Goal: Task Accomplishment & Management: Use online tool/utility

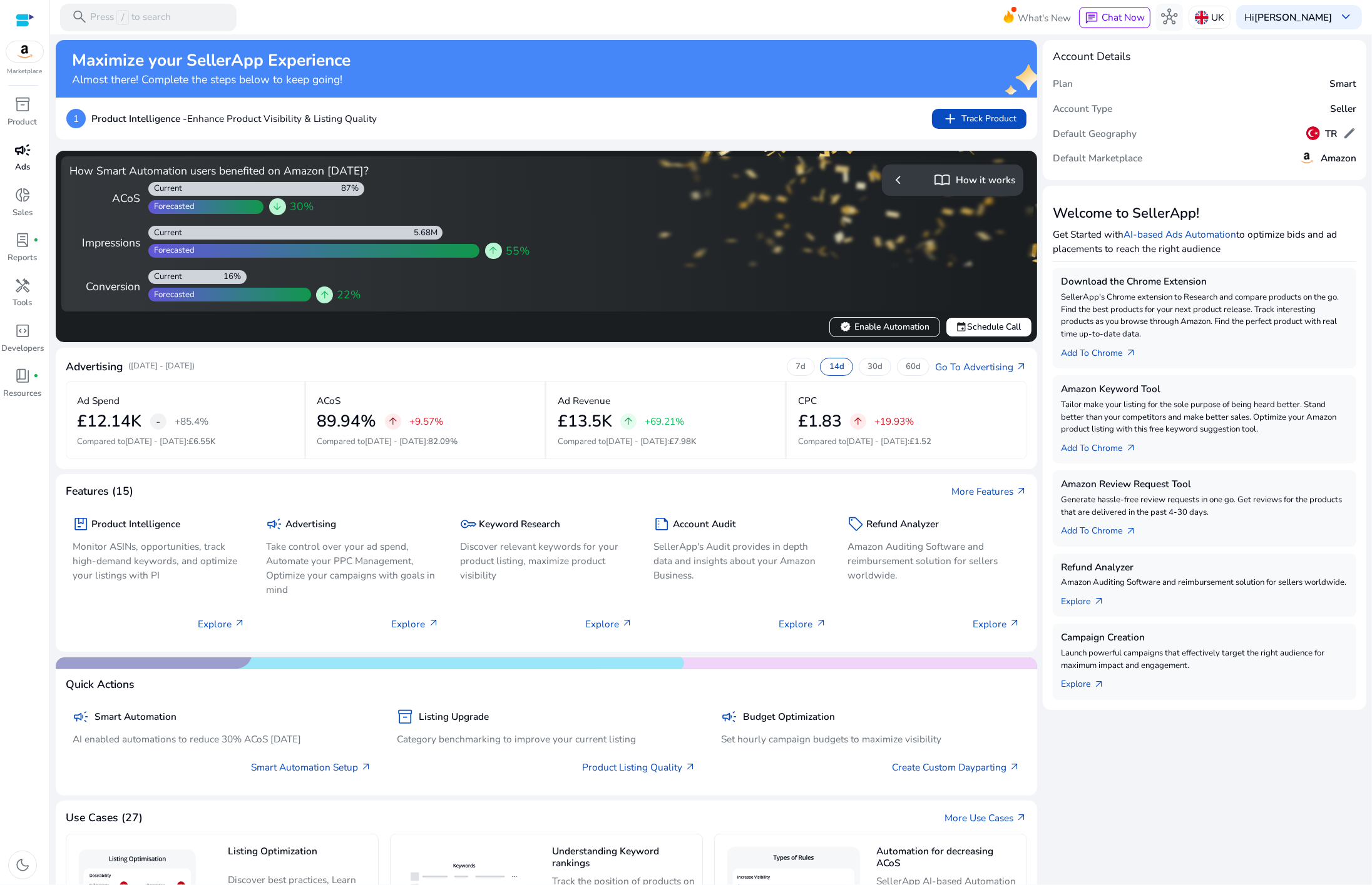
click at [24, 165] on p "Ads" at bounding box center [23, 167] width 15 height 12
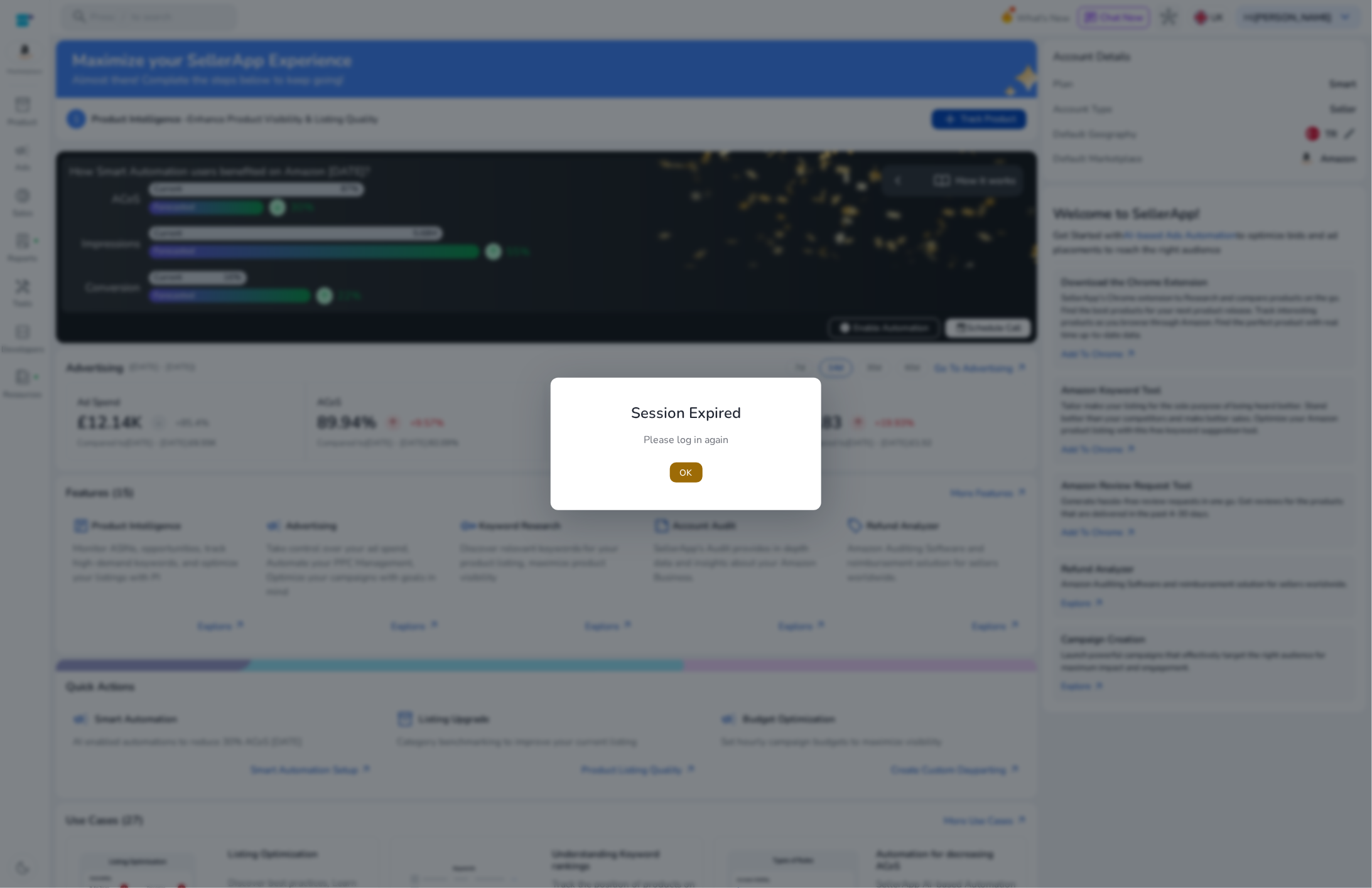
click at [680, 478] on span "OK" at bounding box center [686, 473] width 12 height 13
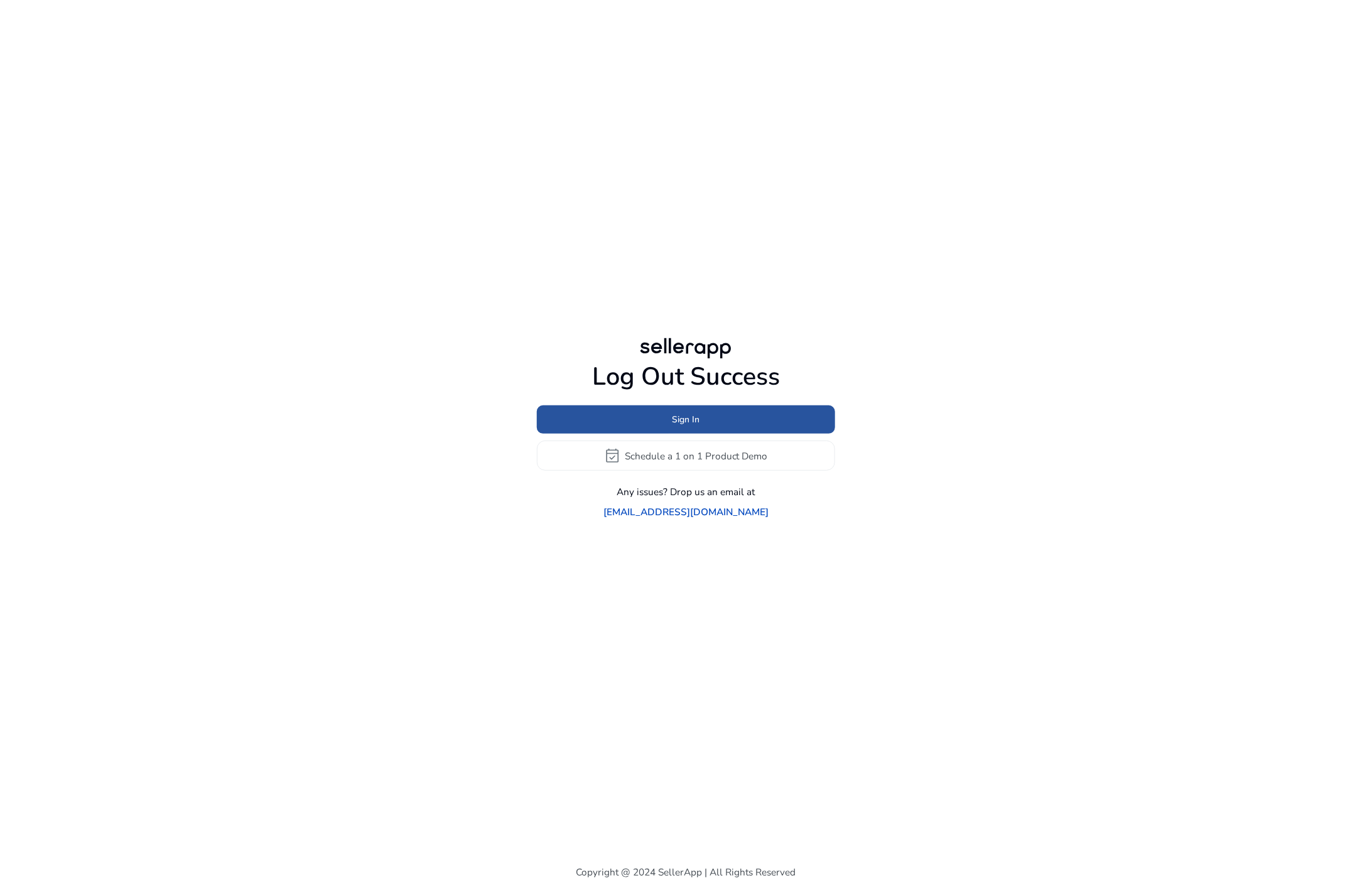
click at [673, 427] on span "Sign In" at bounding box center [686, 420] width 27 height 13
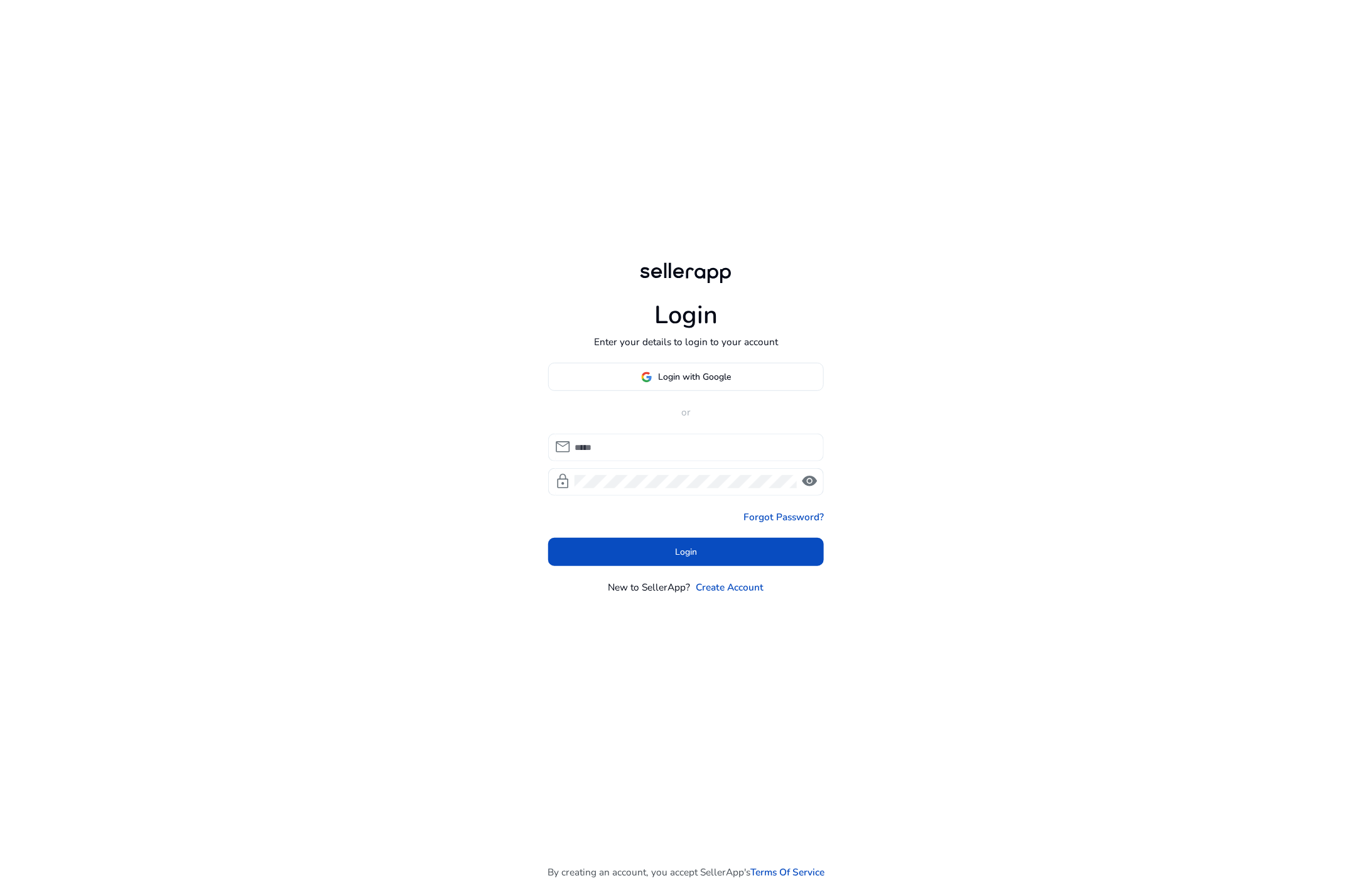
click at [666, 436] on div at bounding box center [694, 447] width 239 height 27
click at [666, 447] on input at bounding box center [694, 447] width 239 height 14
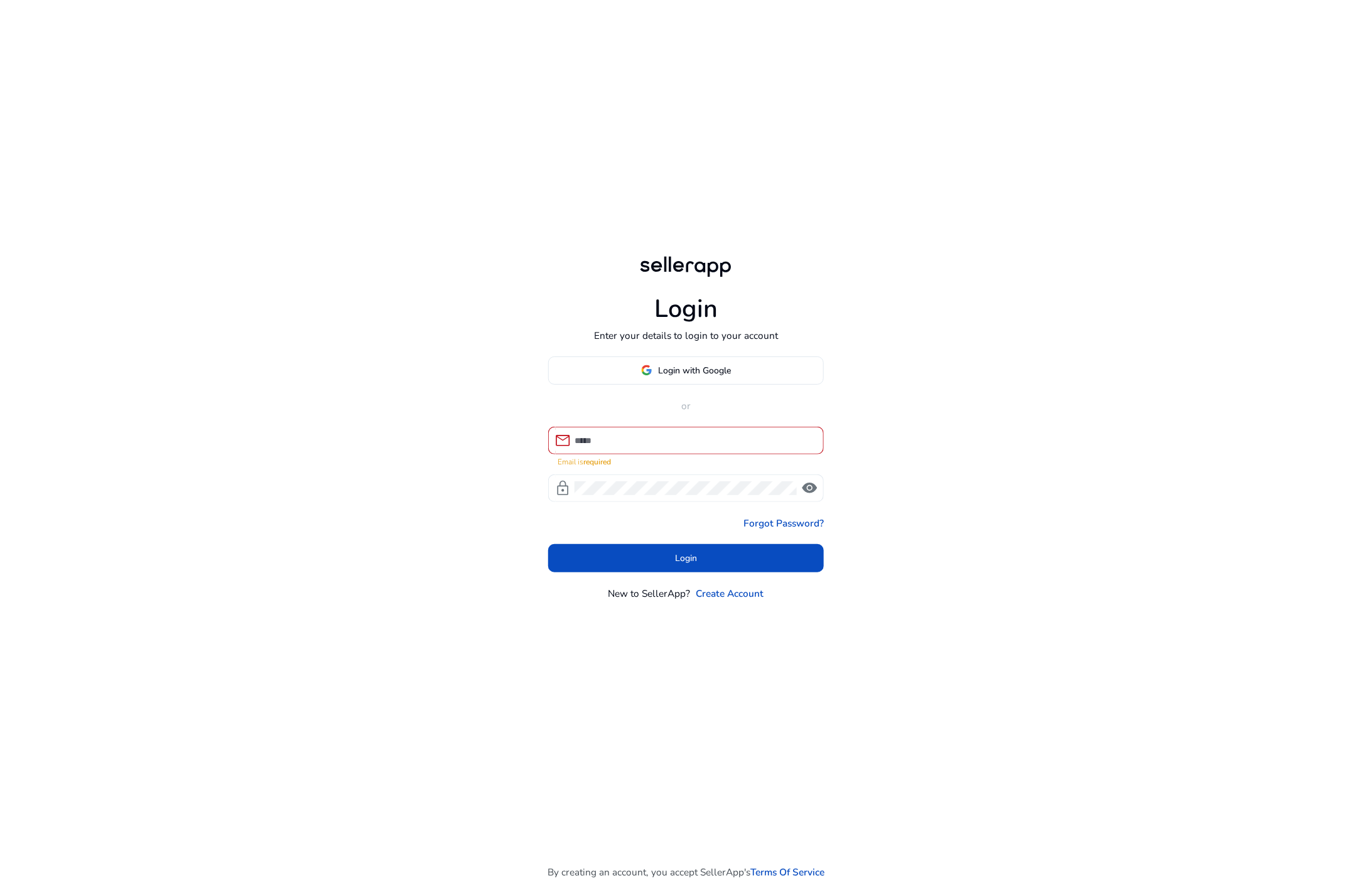
type input "**********"
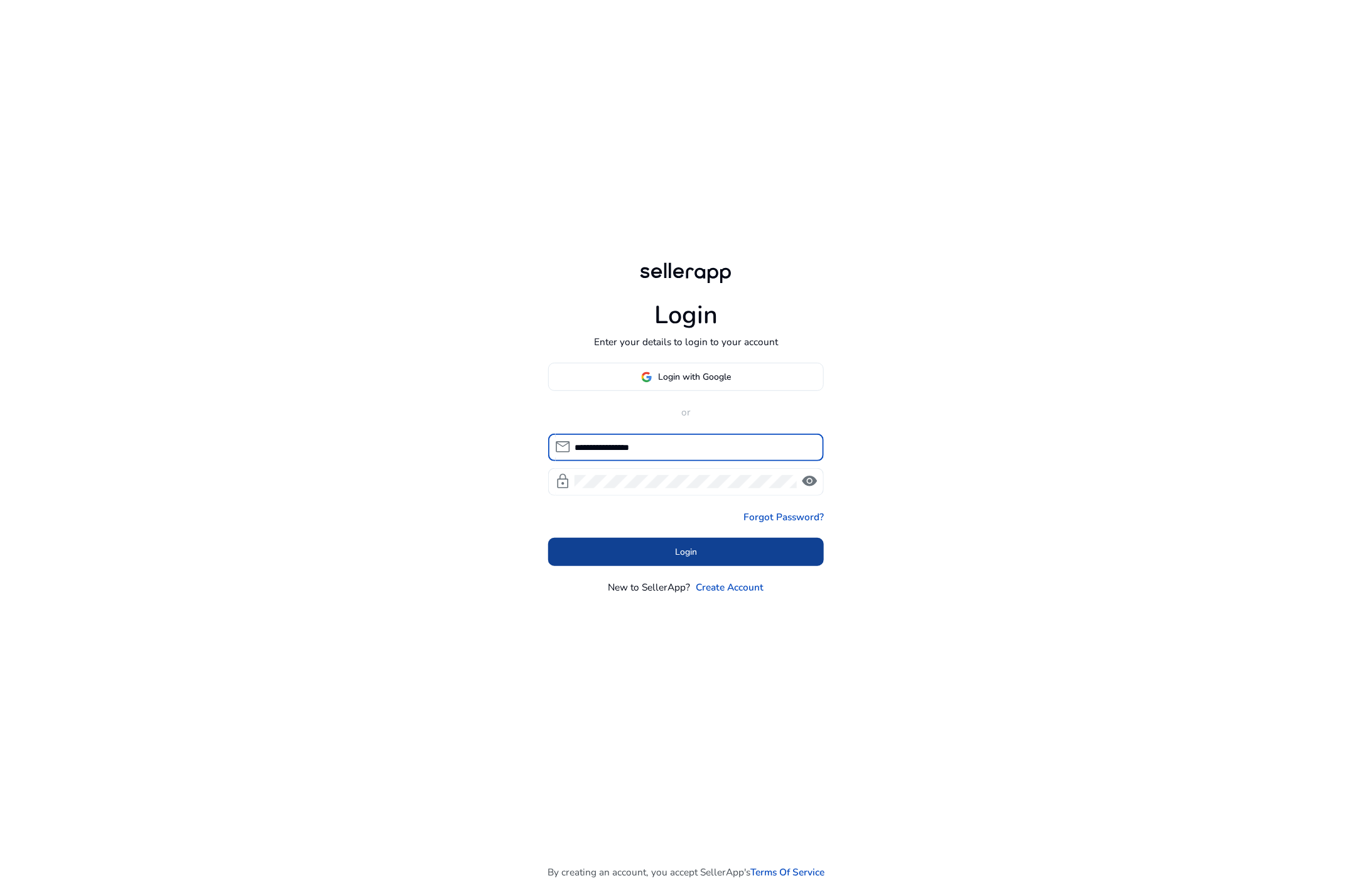
click at [680, 556] on span "Login" at bounding box center [685, 552] width 22 height 13
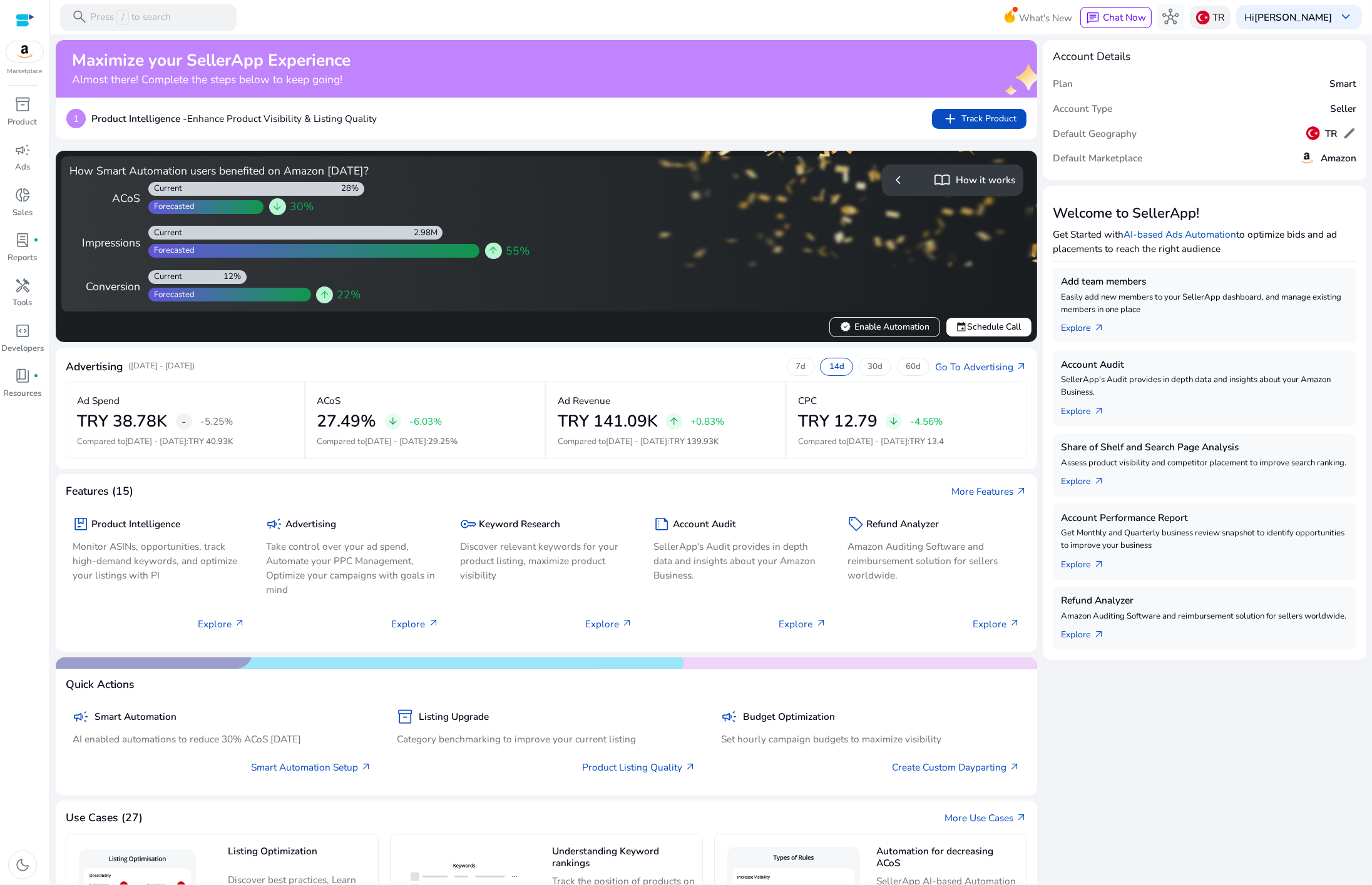
click at [1222, 14] on div "TR" at bounding box center [1210, 17] width 40 height 24
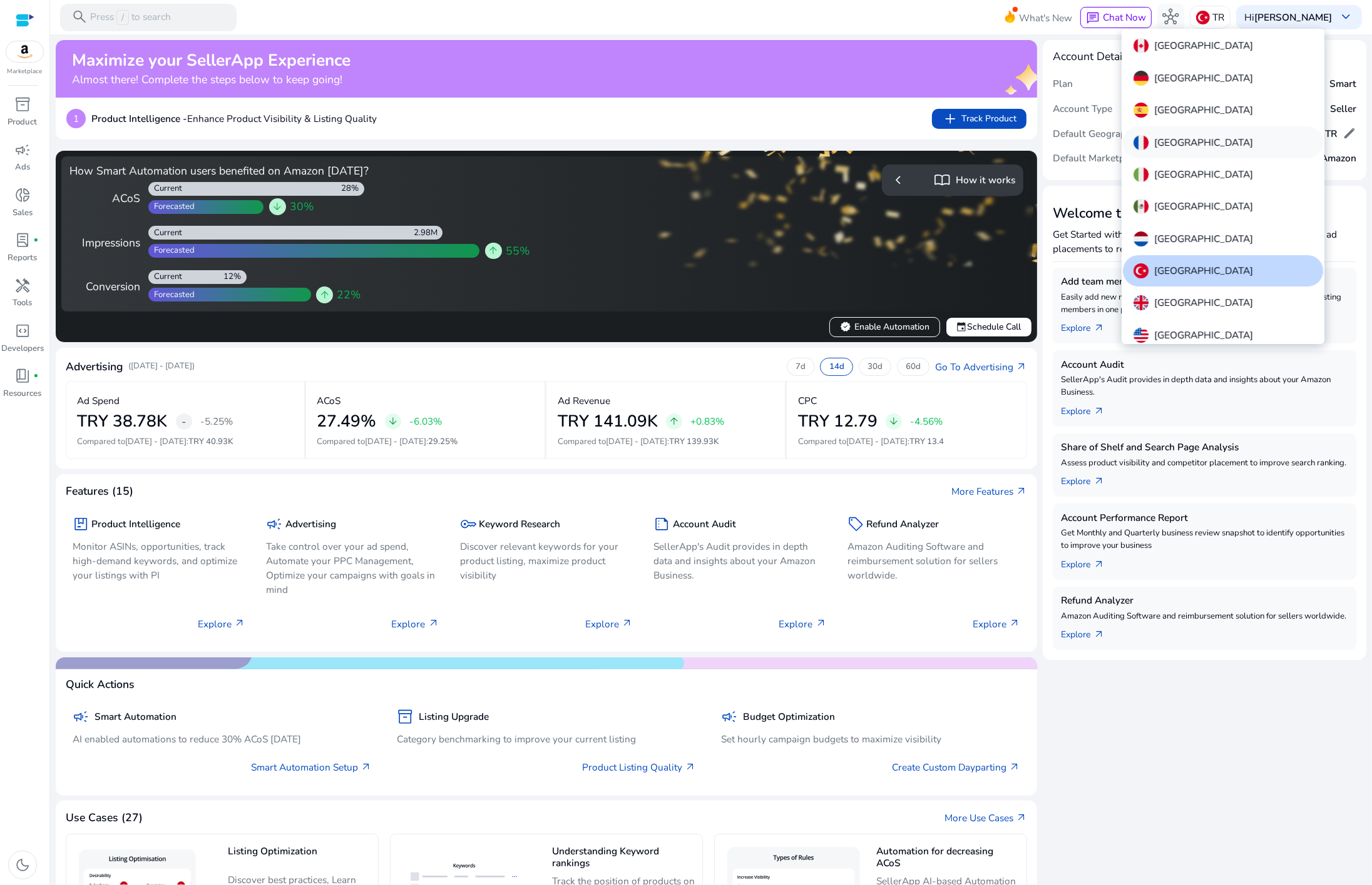
scroll to position [33, 0]
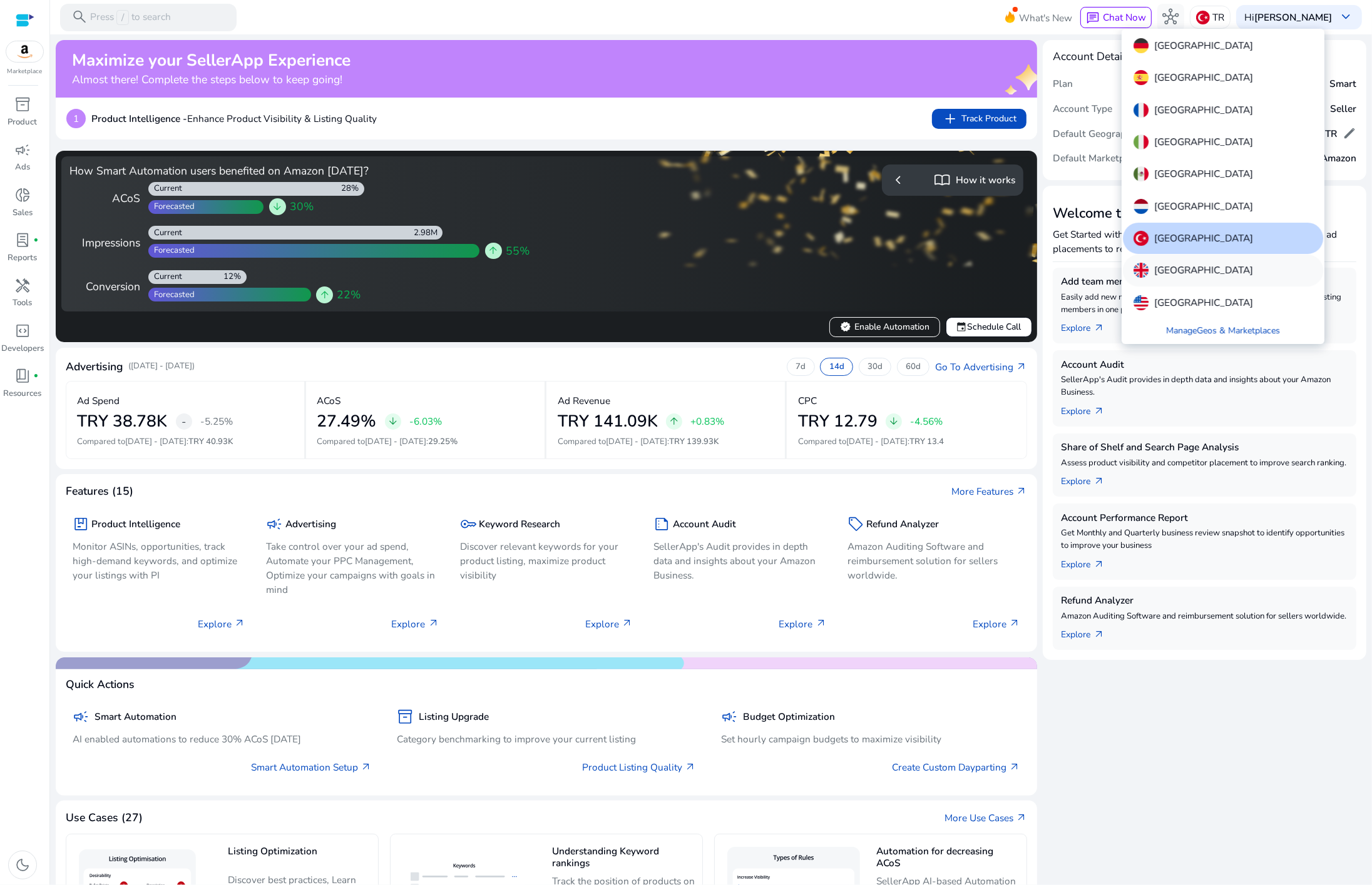
click at [1163, 276] on p "[GEOGRAPHIC_DATA]" at bounding box center [1204, 270] width 99 height 15
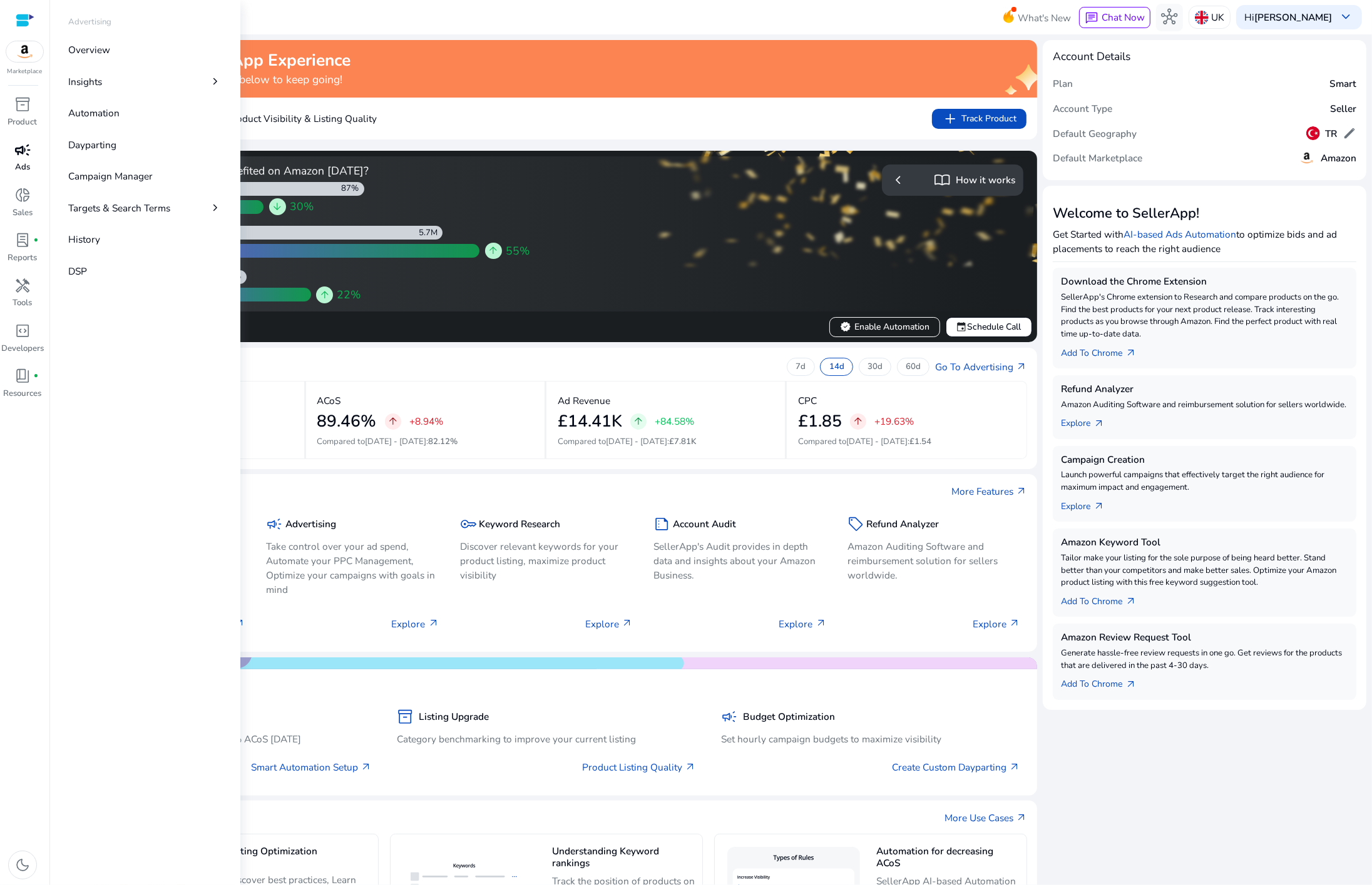
click at [21, 154] on span "campaign" at bounding box center [22, 150] width 16 height 16
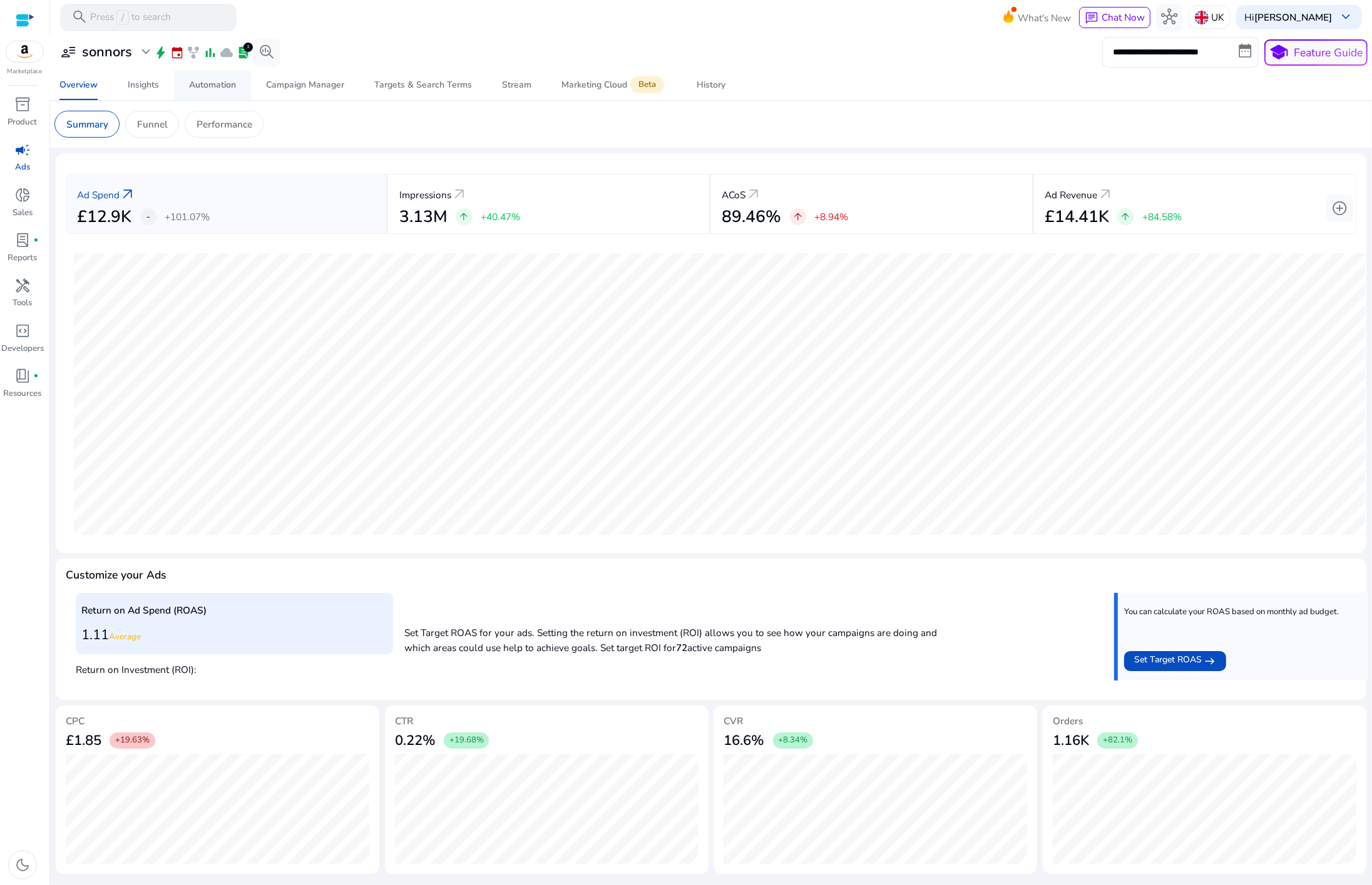
click at [207, 92] on span "Automation" at bounding box center [213, 86] width 47 height 30
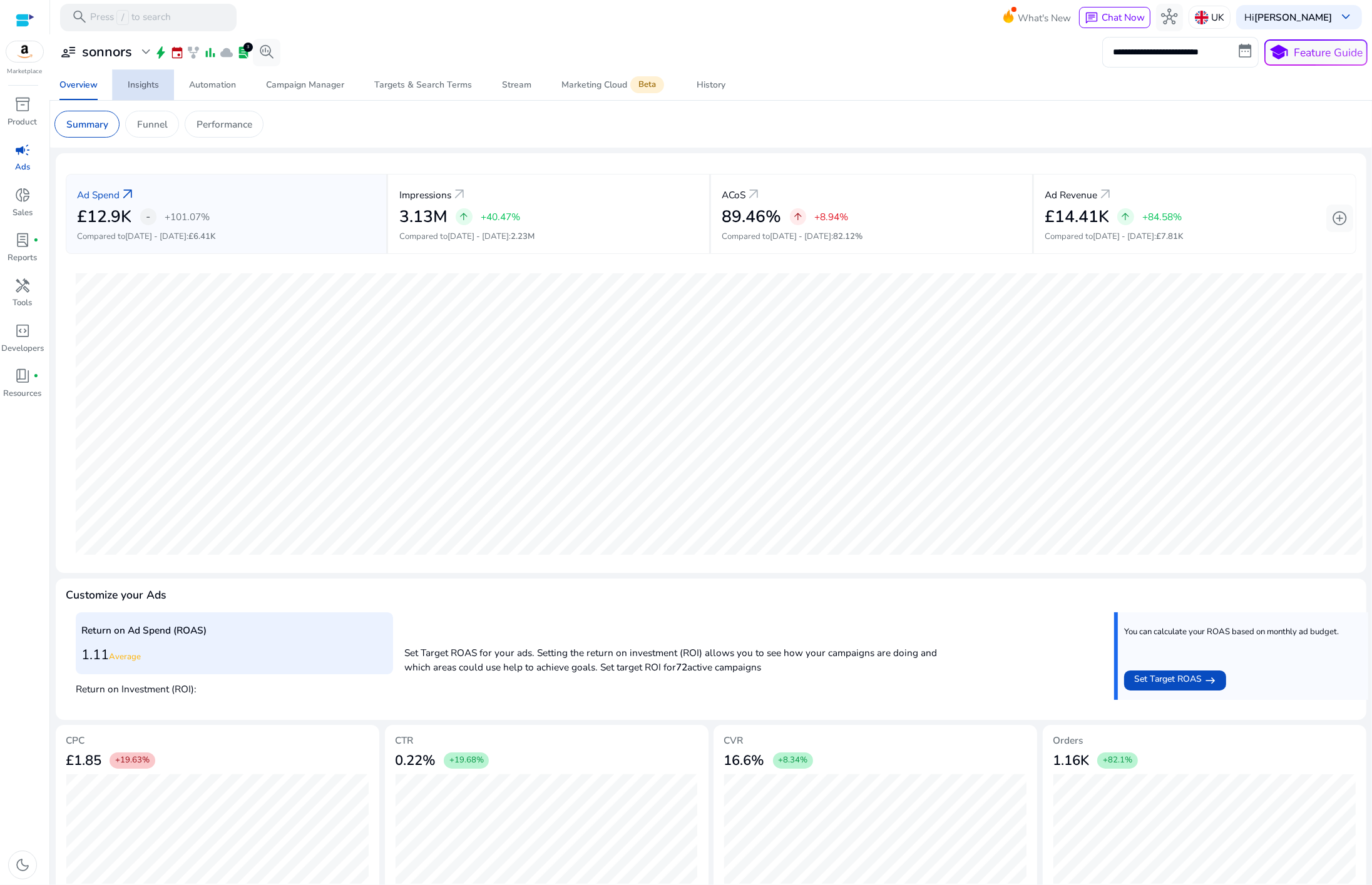
click at [129, 85] on div "Insights" at bounding box center [143, 85] width 31 height 8
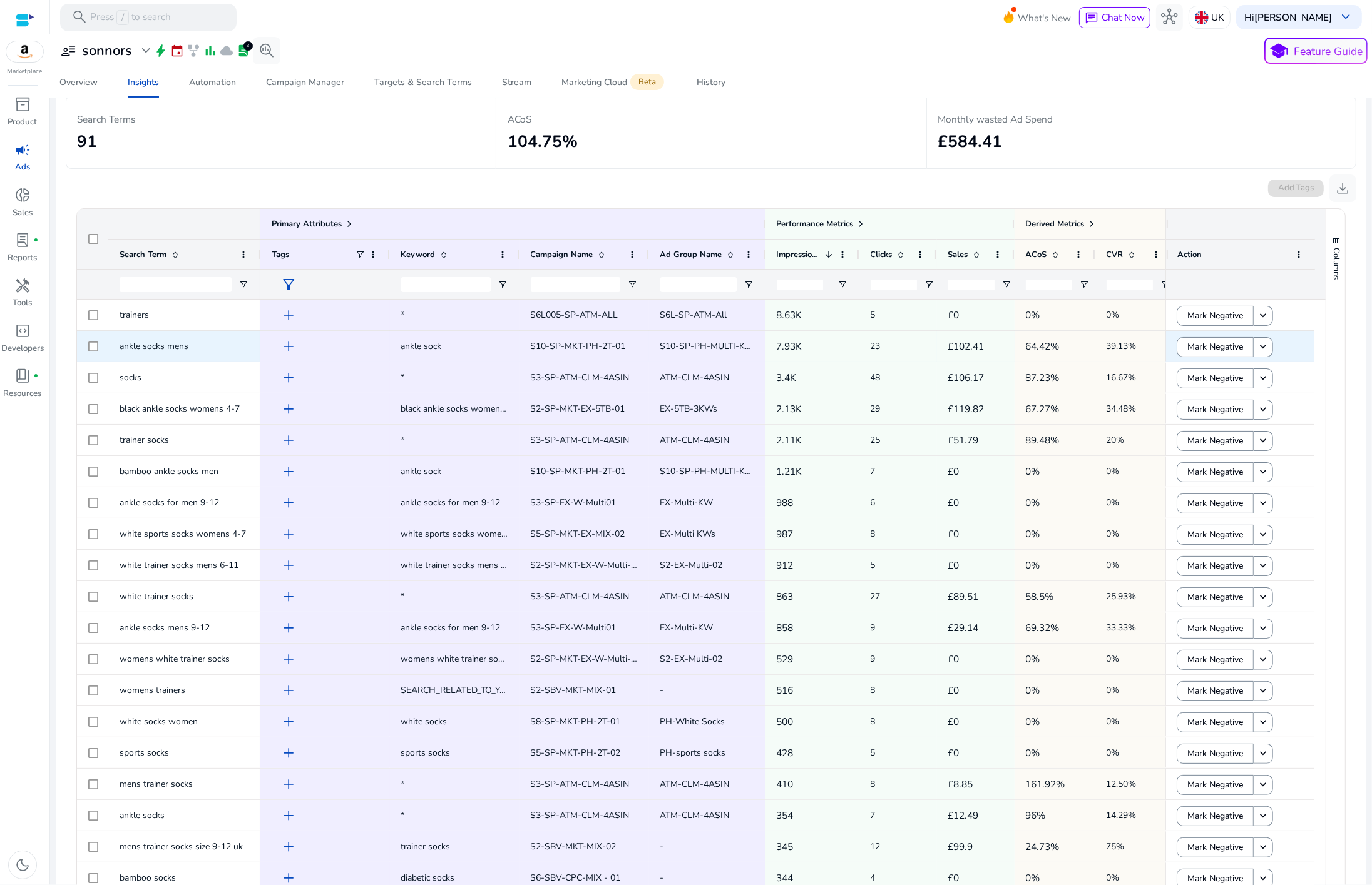
scroll to position [158, 0]
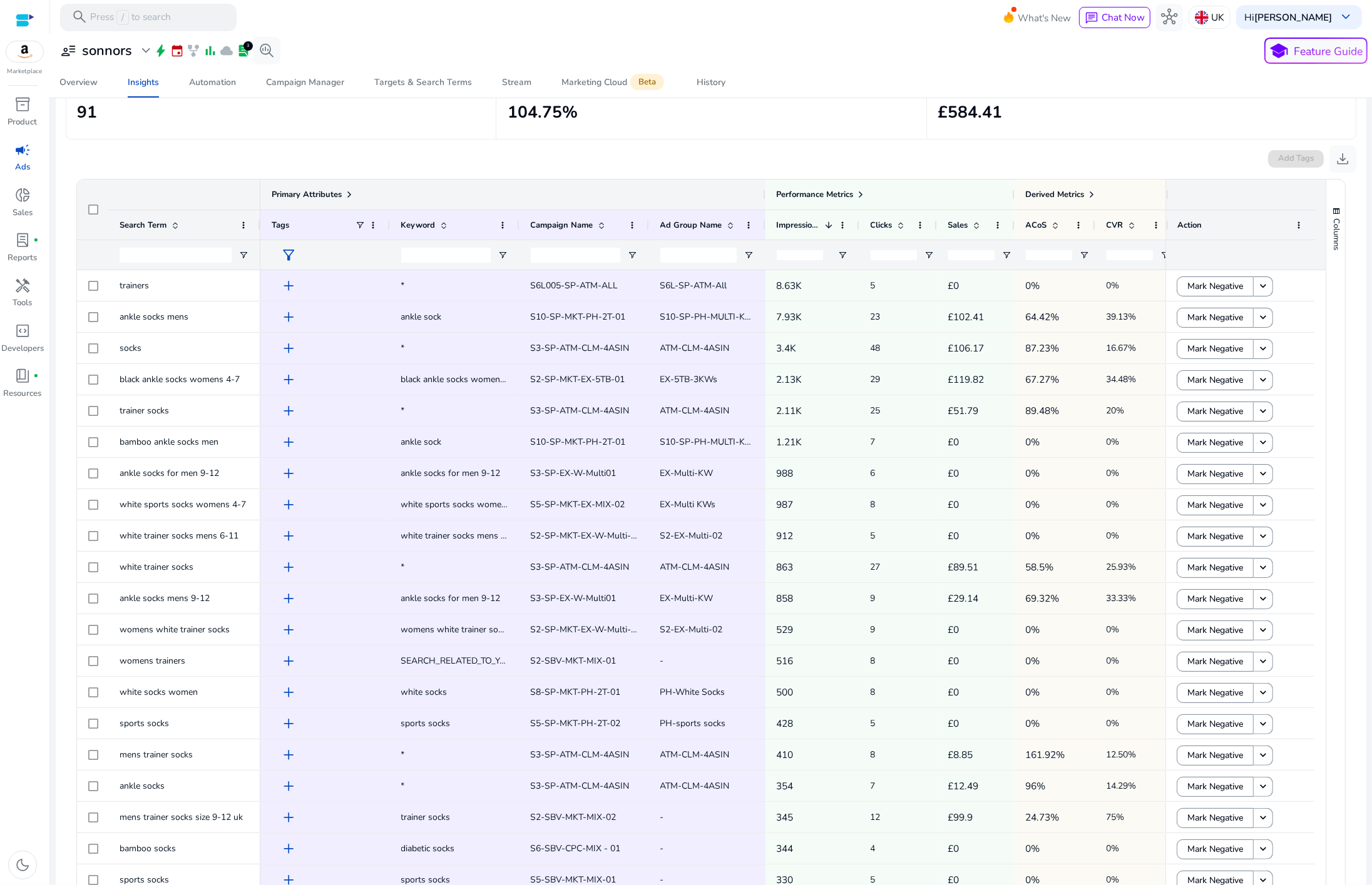
click at [350, 191] on span at bounding box center [349, 195] width 10 height 10
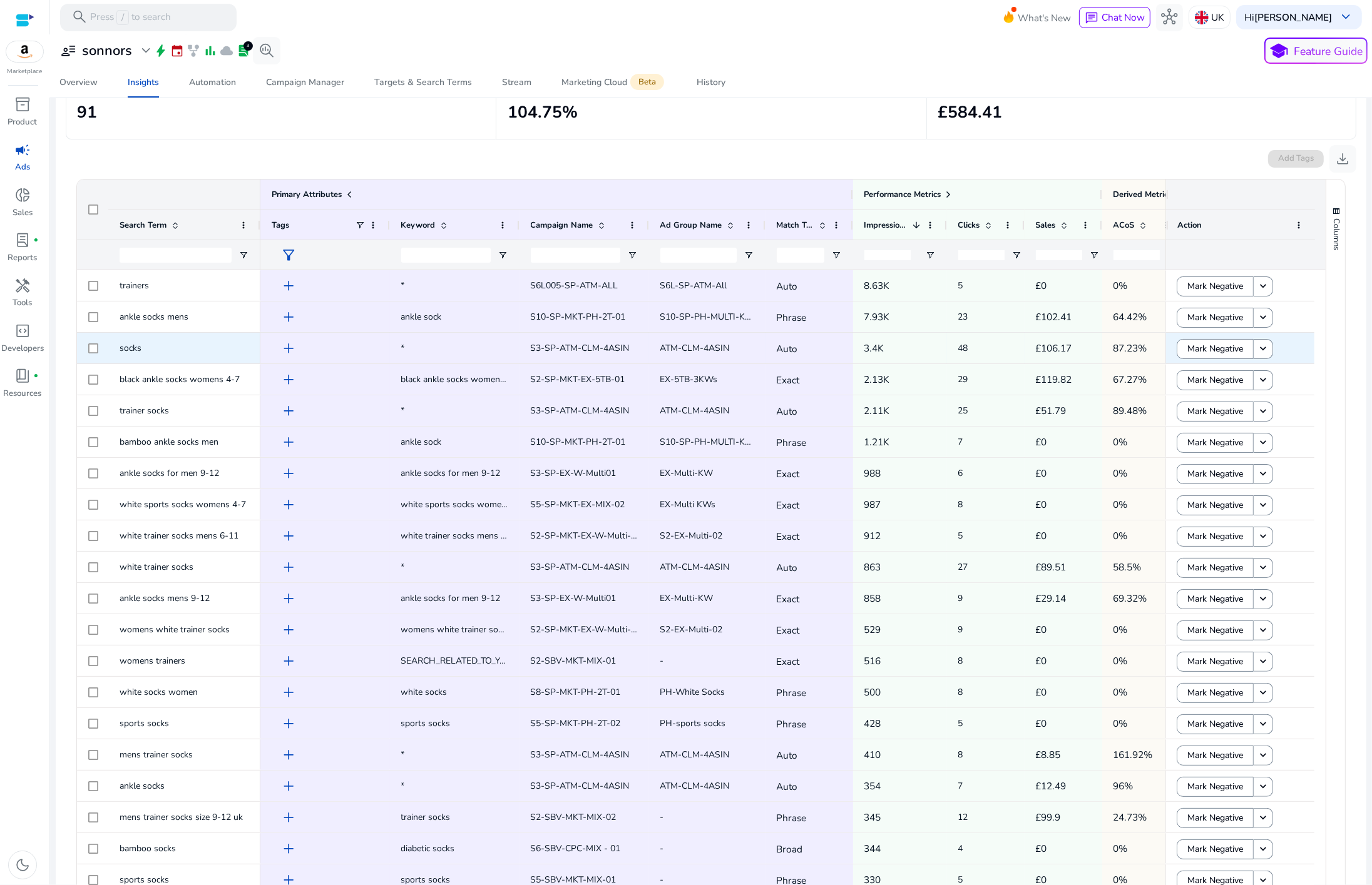
scroll to position [0, 98]
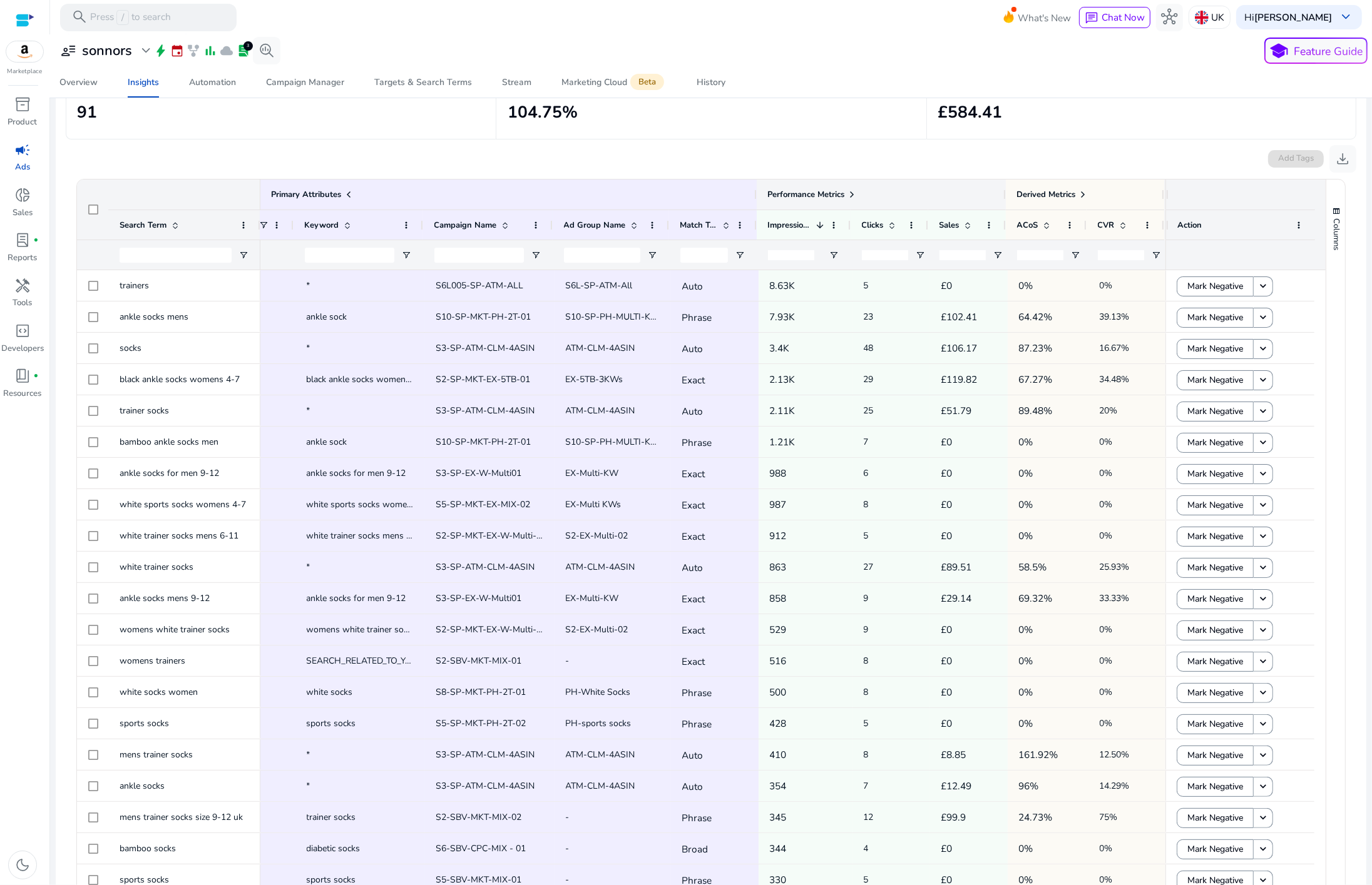
click at [851, 194] on span at bounding box center [853, 195] width 10 height 10
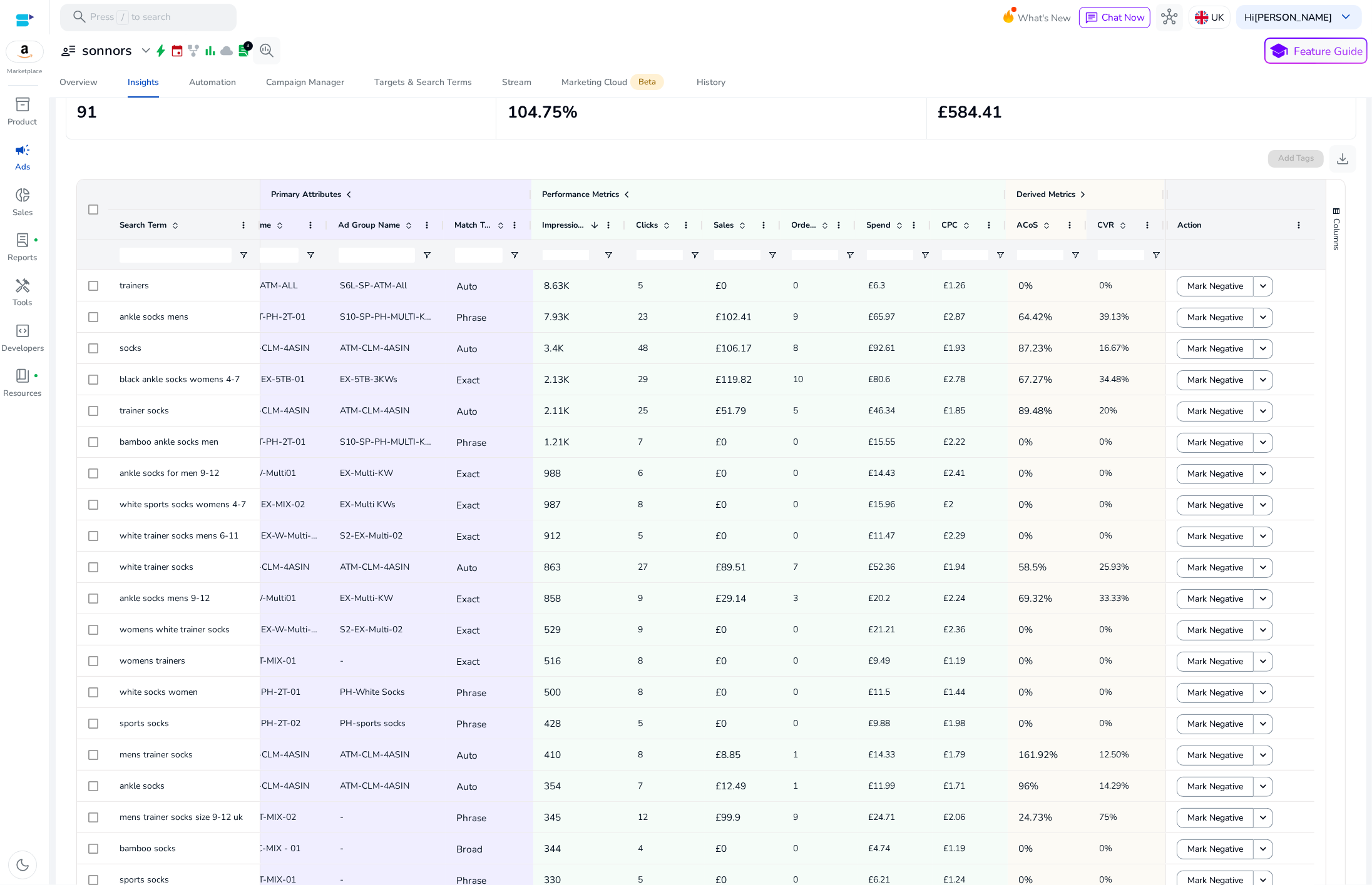
scroll to position [0, 327]
click at [1152, 256] on span "Open Filter Menu" at bounding box center [1157, 255] width 10 height 10
click at [1160, 277] on div "Equals" at bounding box center [1197, 278] width 76 height 10
click at [1175, 292] on input "Filter Value" at bounding box center [1201, 299] width 97 height 15
type input "**"
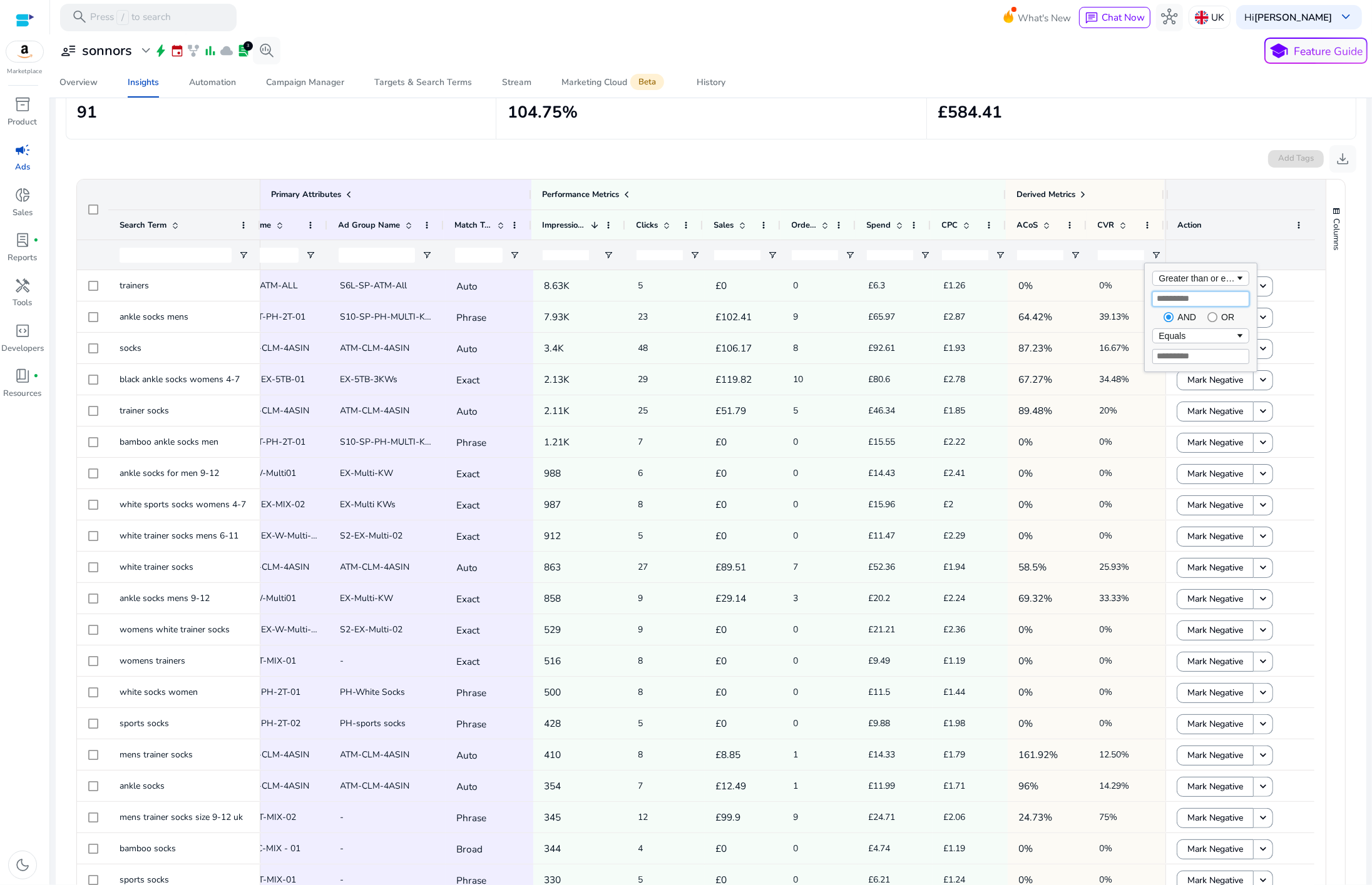
type input "**"
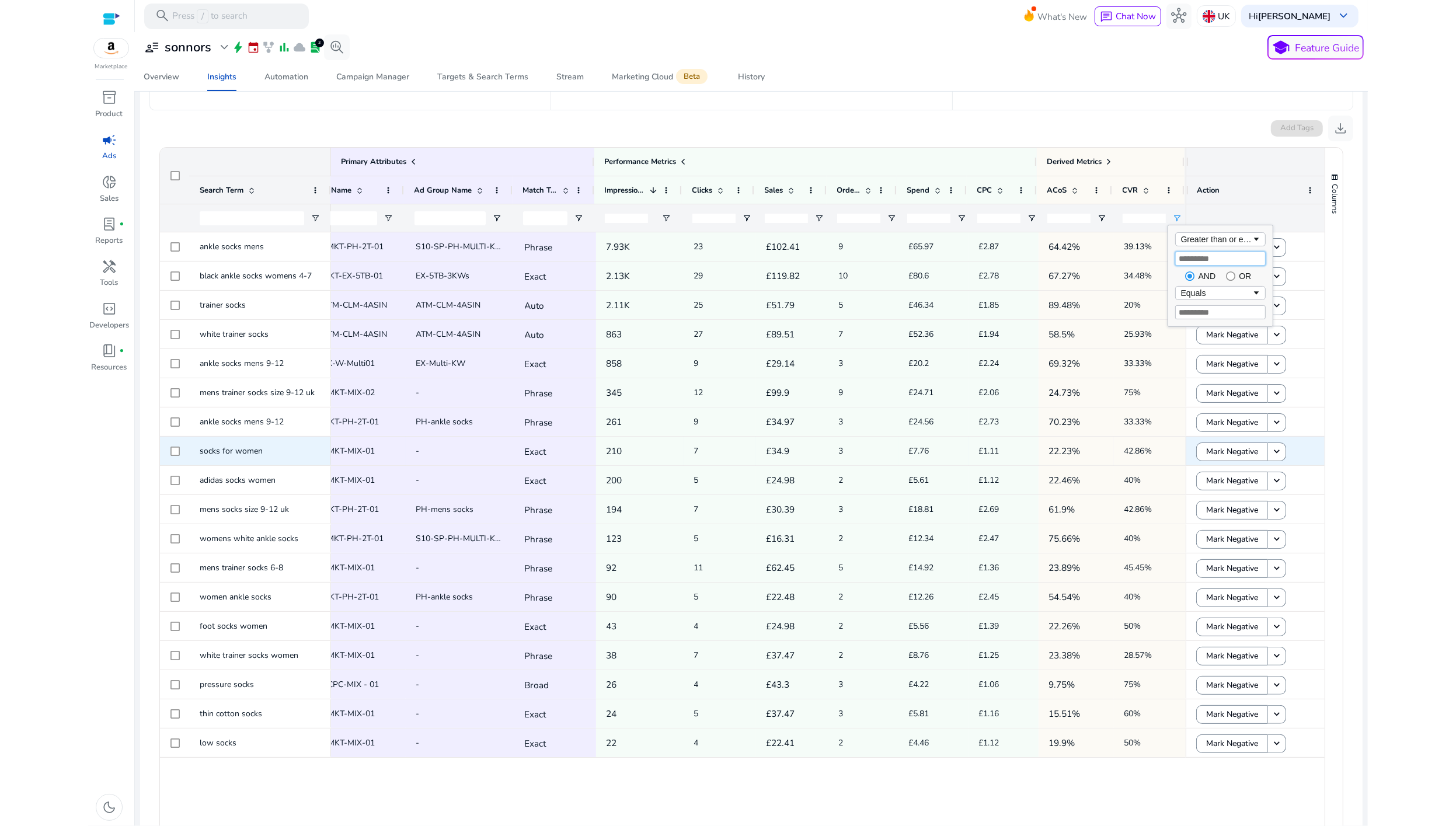
scroll to position [167, 0]
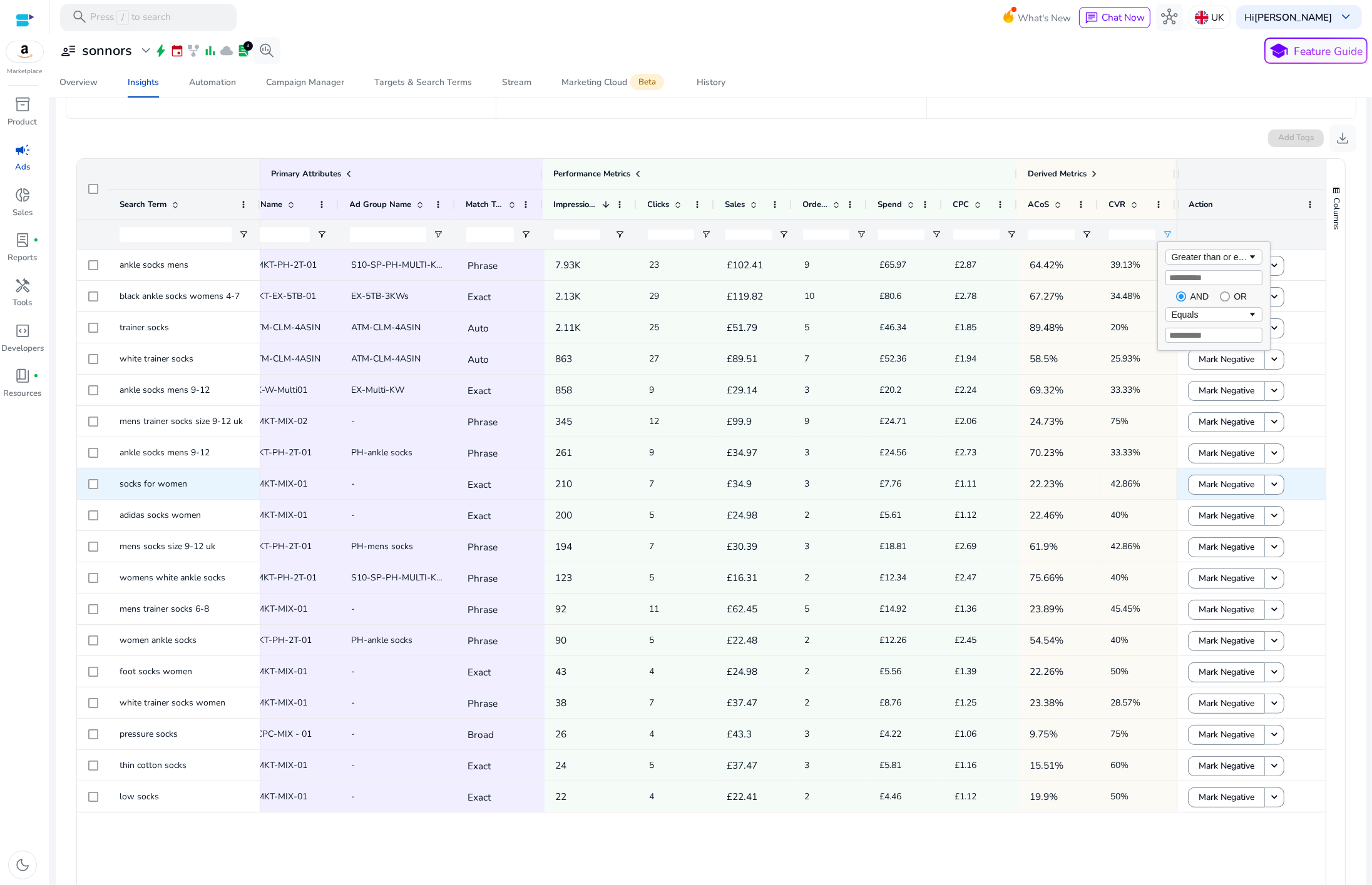
click at [1075, 486] on p "22.23%" at bounding box center [1060, 483] width 58 height 25
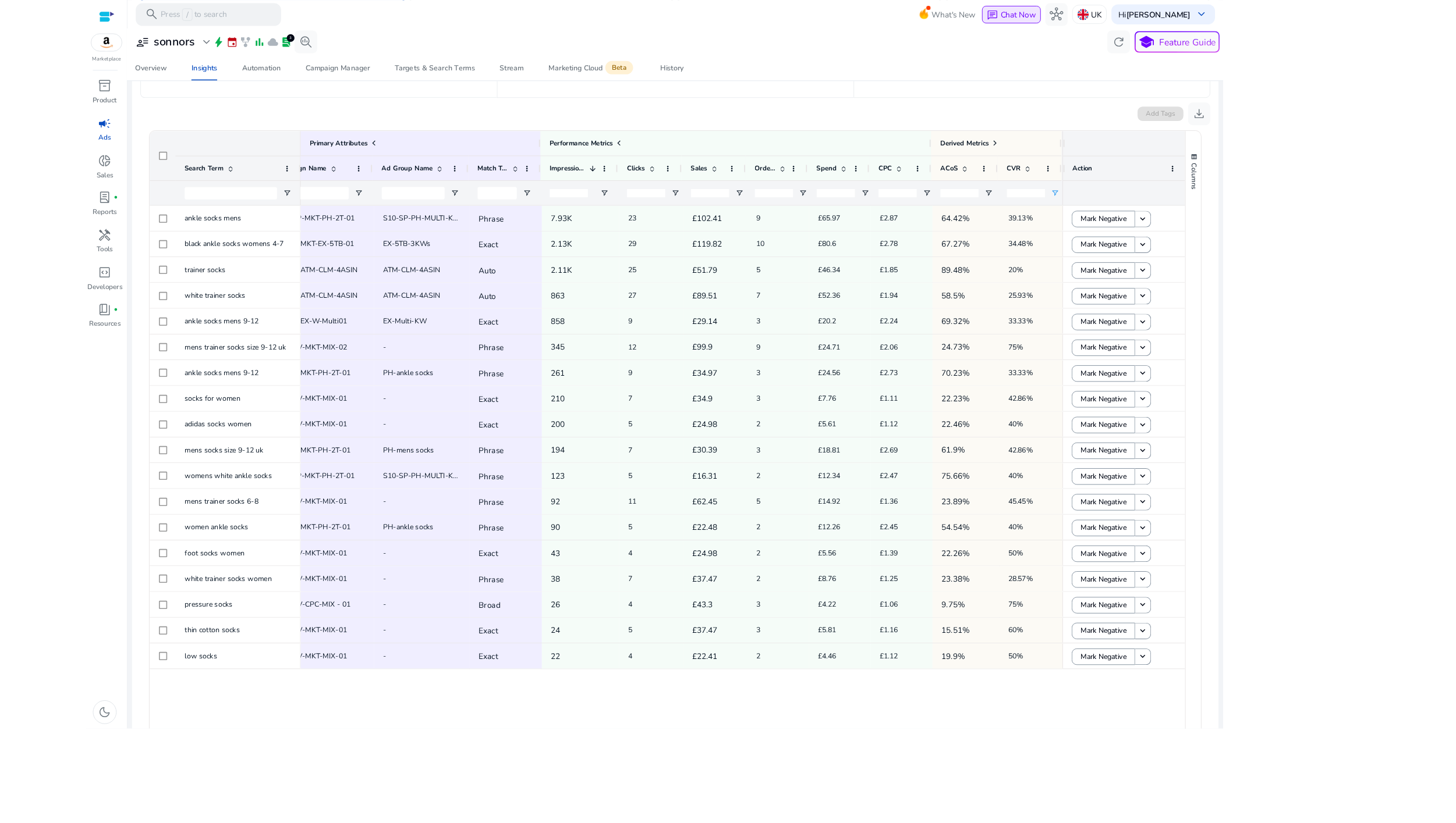
scroll to position [0, 170]
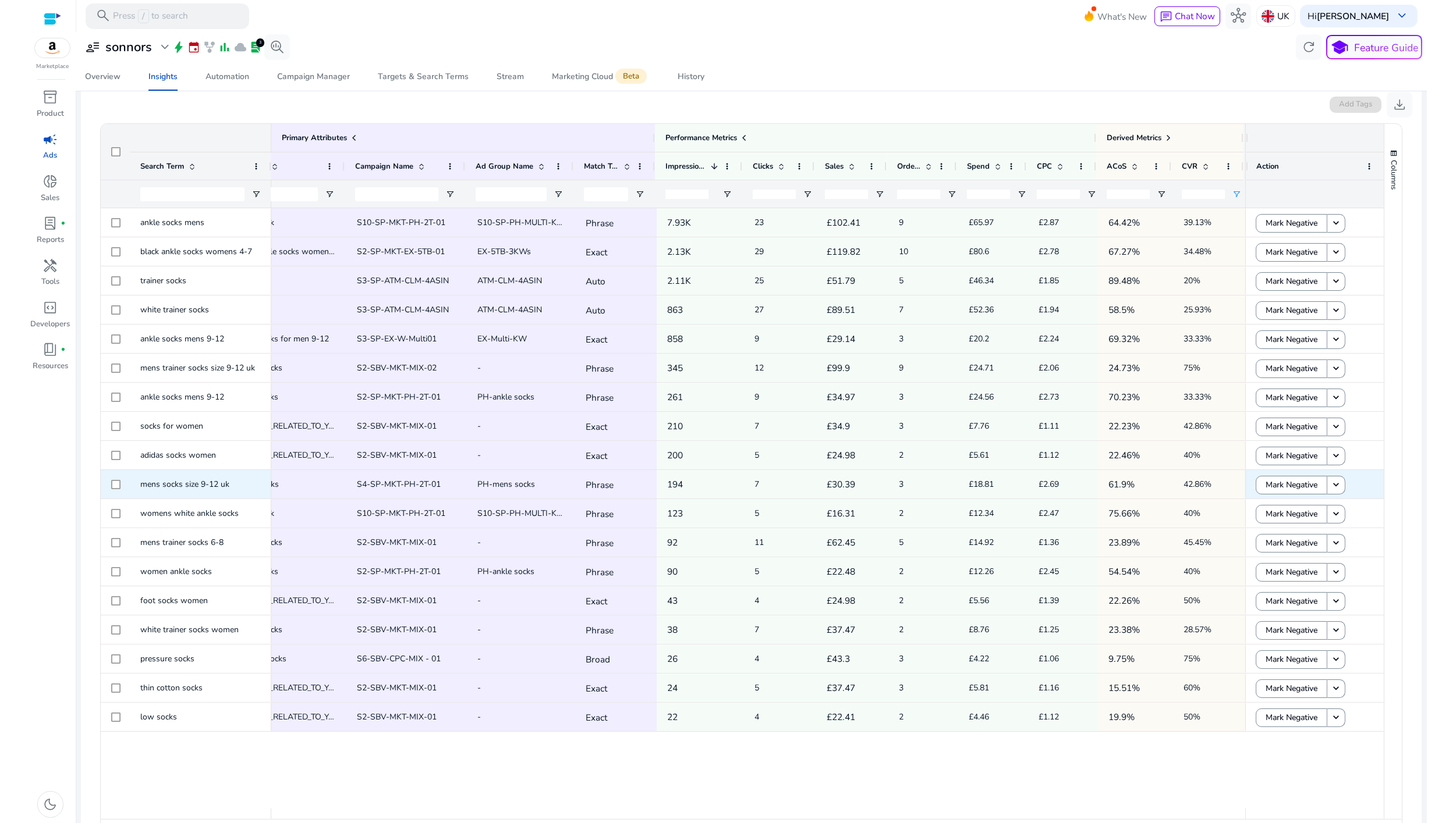
scroll to position [191, 0]
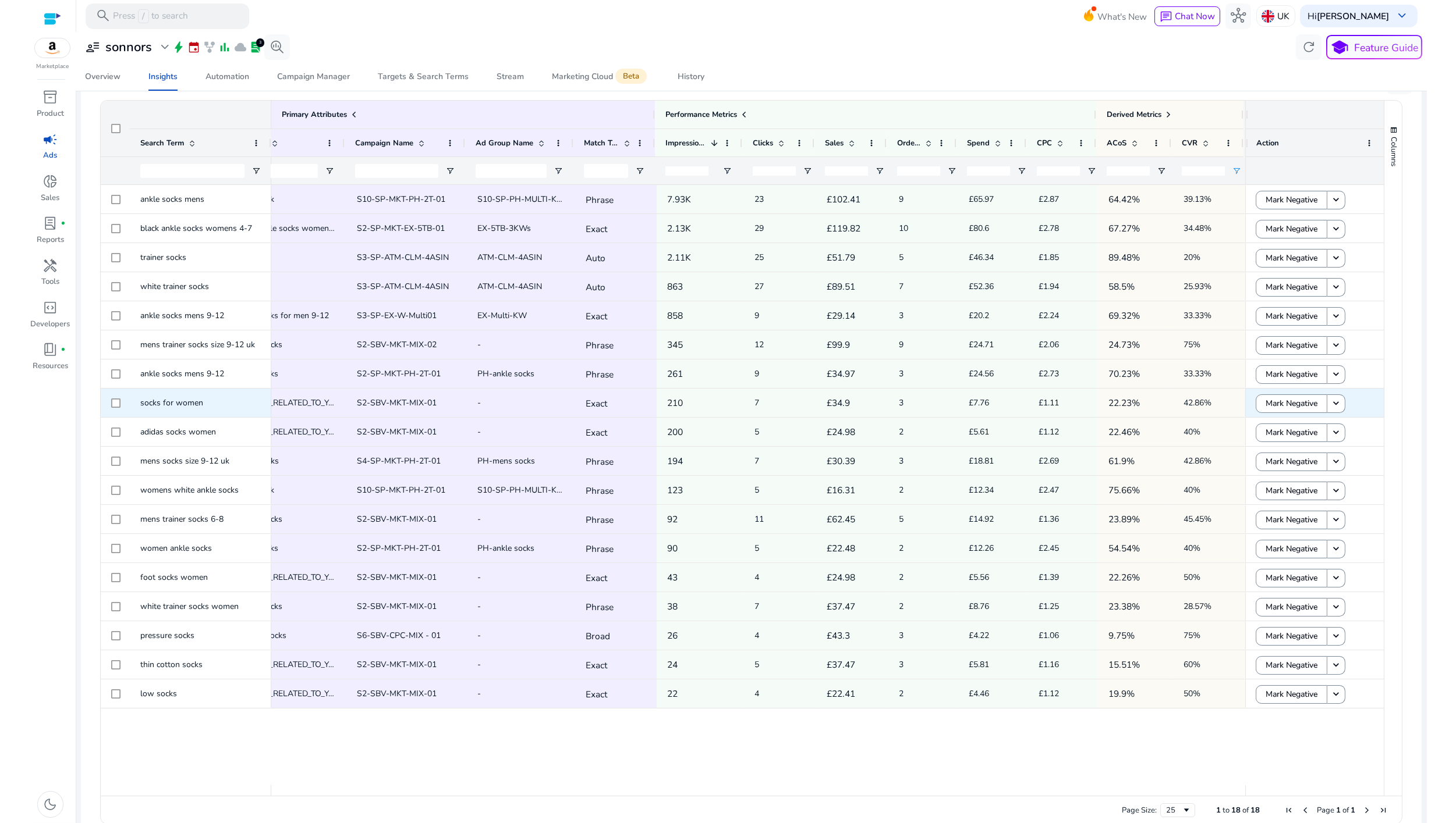
scroll to position [237, 0]
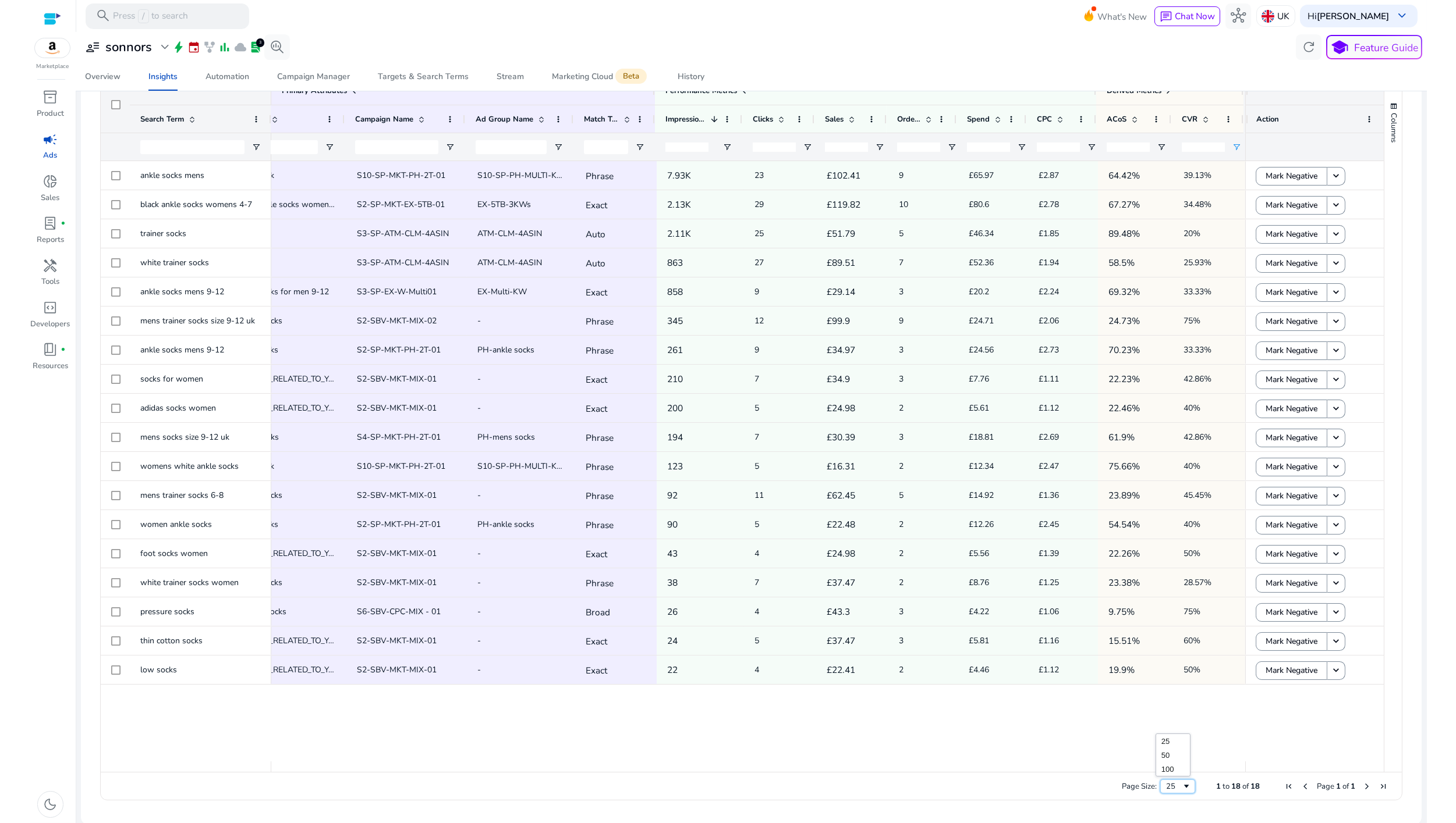
click at [1166, 789] on div "25" at bounding box center [1174, 787] width 16 height 10
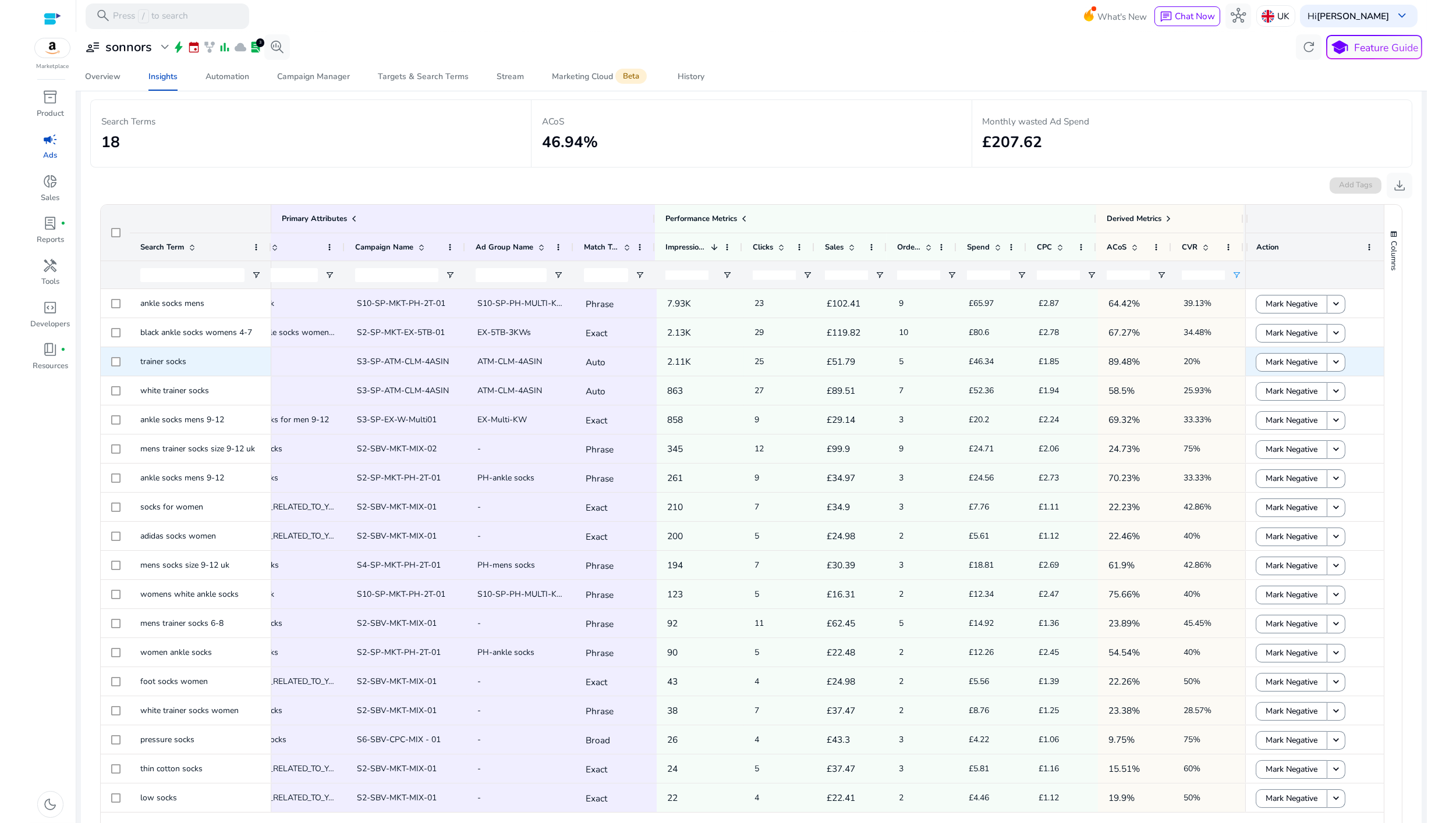
scroll to position [152, 0]
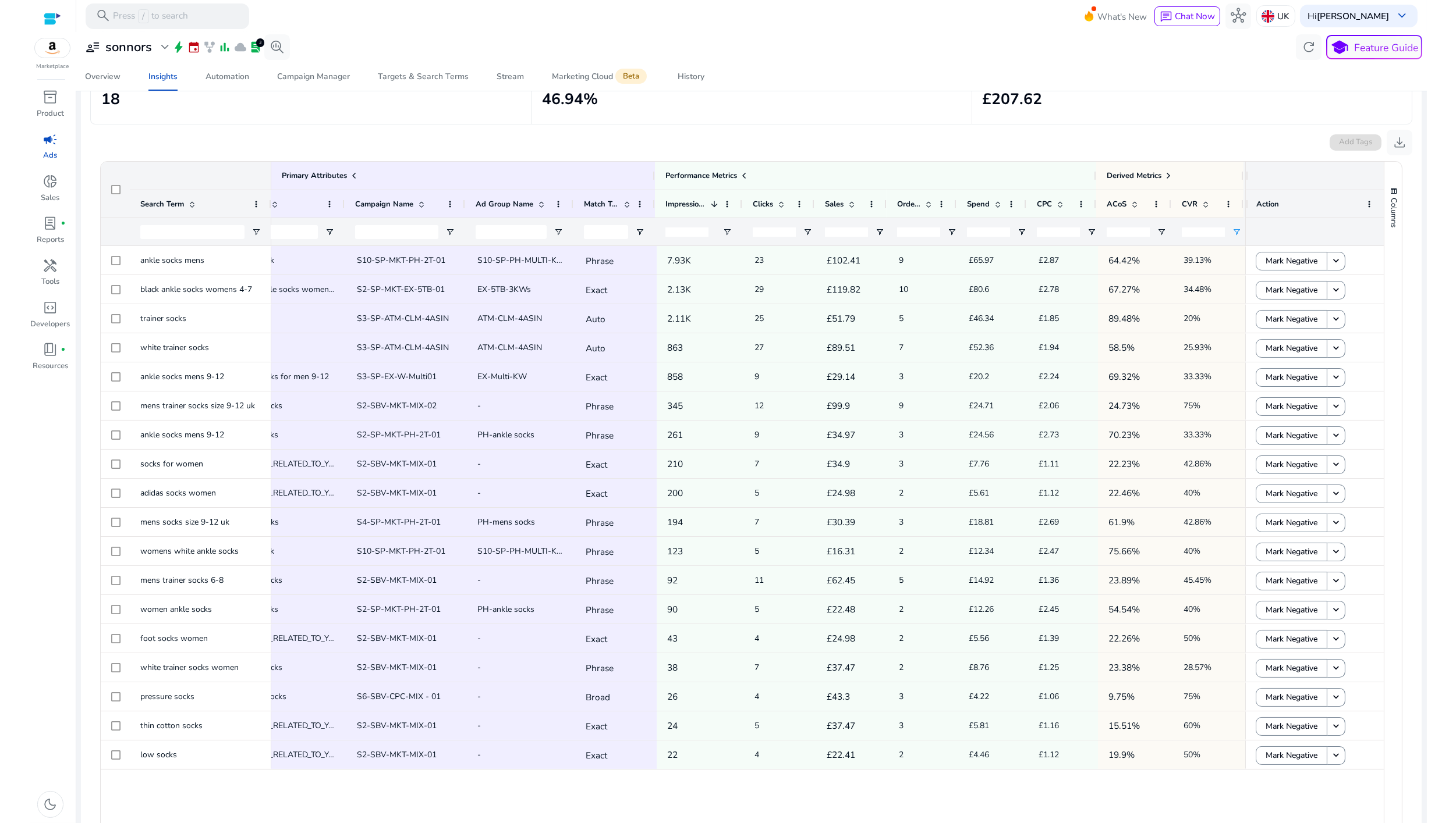
click at [1184, 234] on input "**" at bounding box center [1203, 232] width 43 height 10
click at [150, 262] on span "ankle socks mens" at bounding box center [172, 260] width 64 height 11
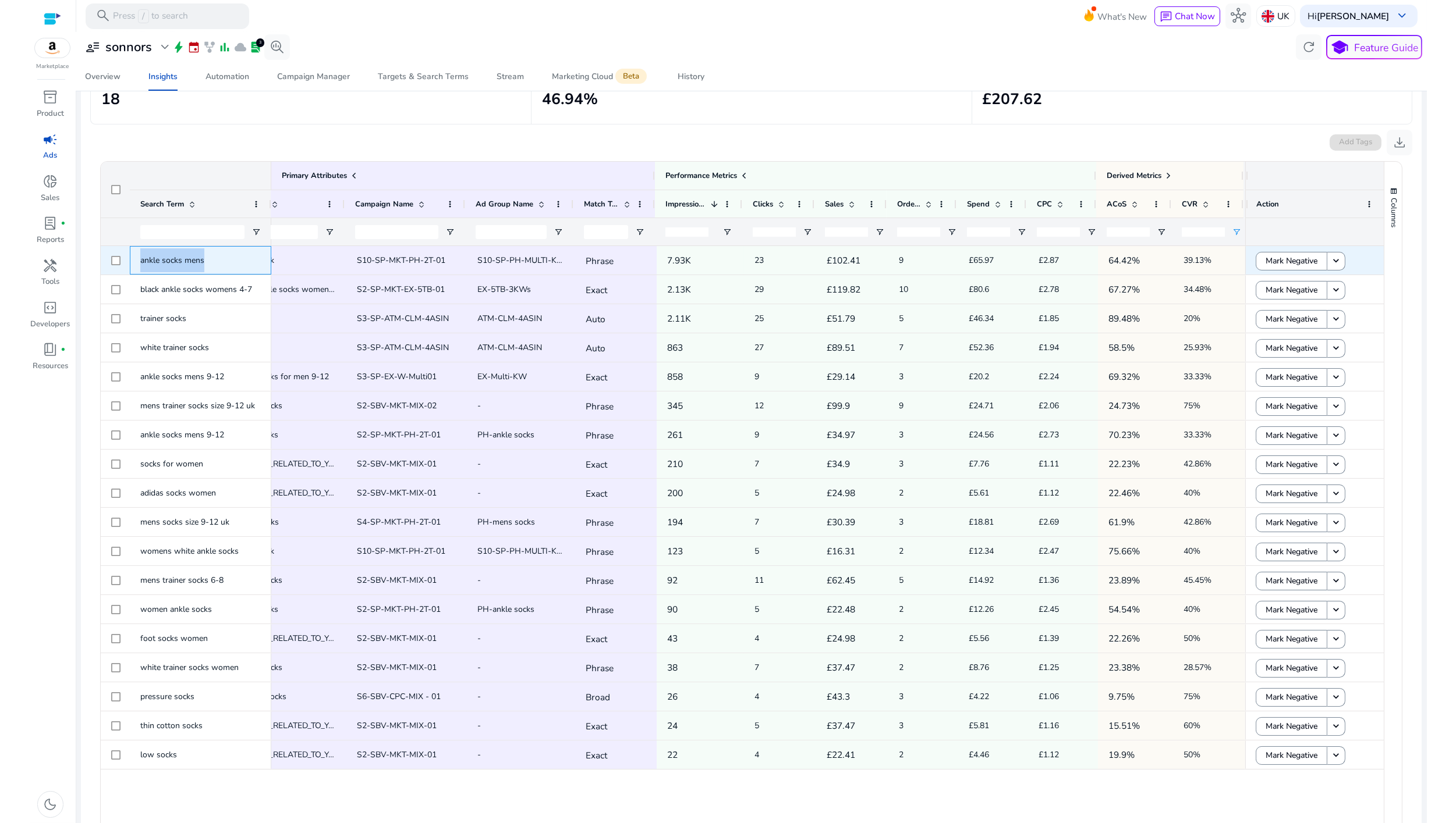
click at [196, 262] on span "ankle socks mens" at bounding box center [172, 260] width 64 height 11
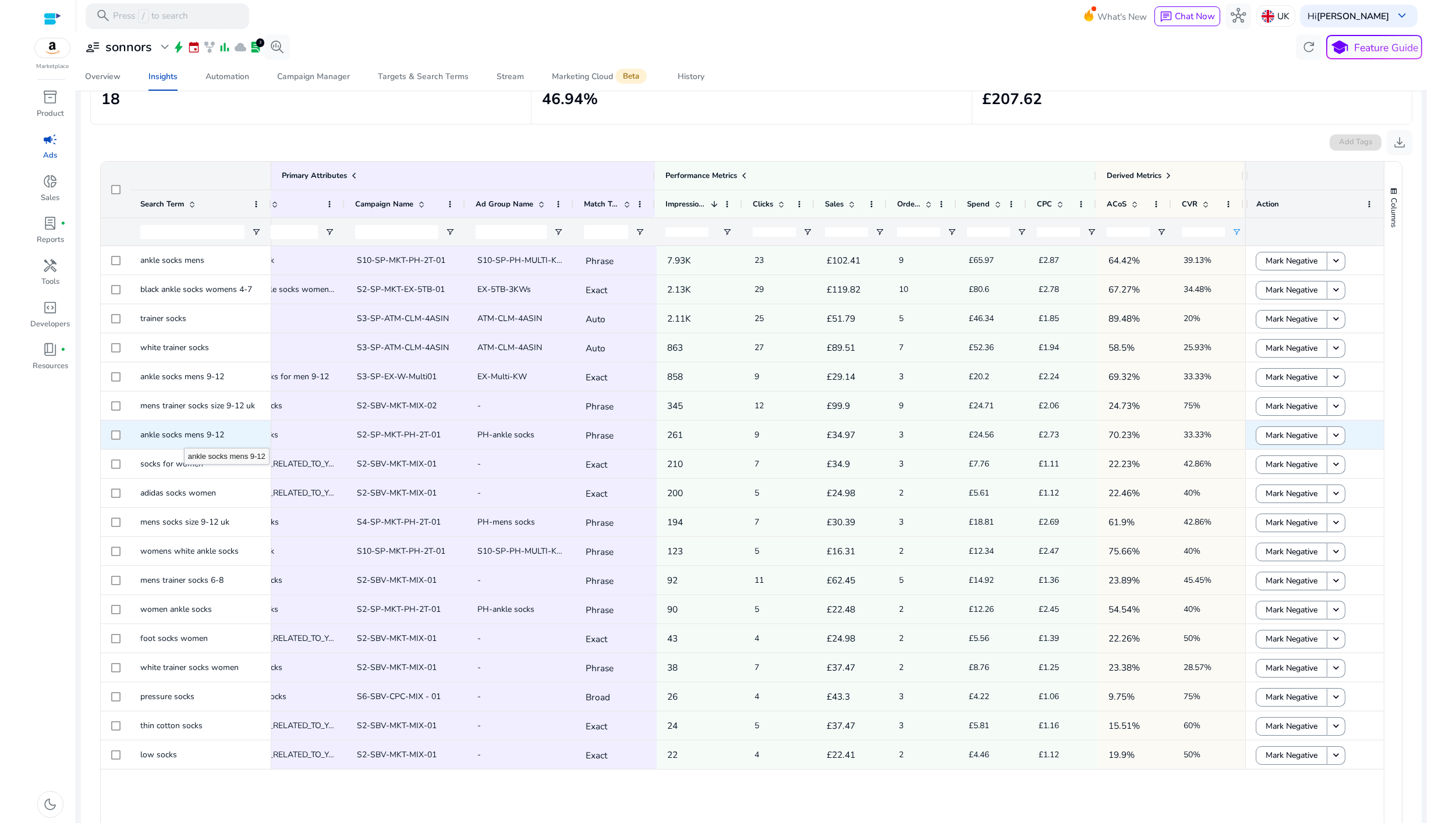
click at [184, 437] on span "ankle socks mens 9-12" at bounding box center [182, 435] width 84 height 11
click at [182, 436] on span "ankle socks mens 9-12" at bounding box center [182, 435] width 84 height 11
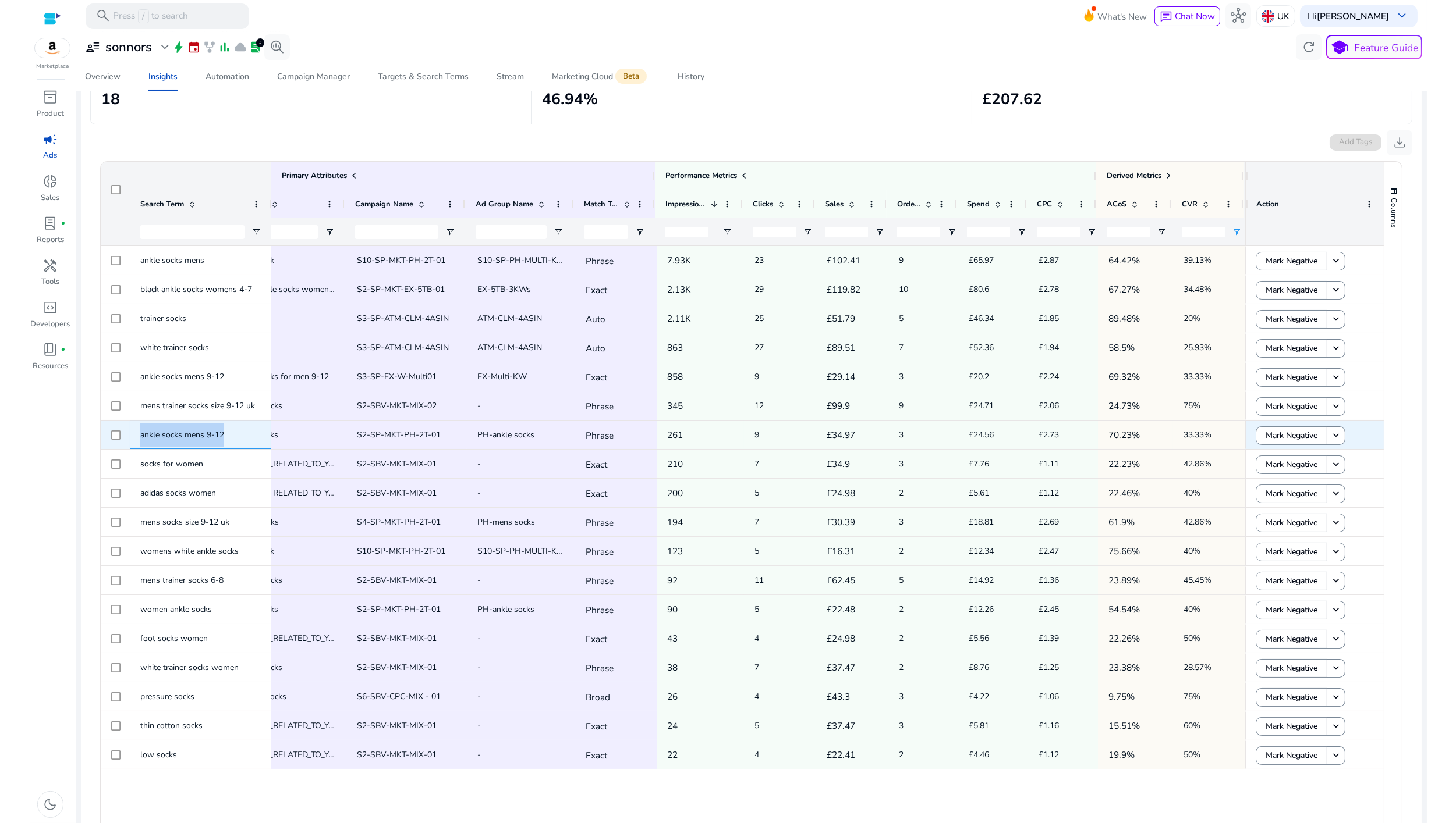
copy div "ankle socks mens 9-12"
